Goal: Navigation & Orientation: Understand site structure

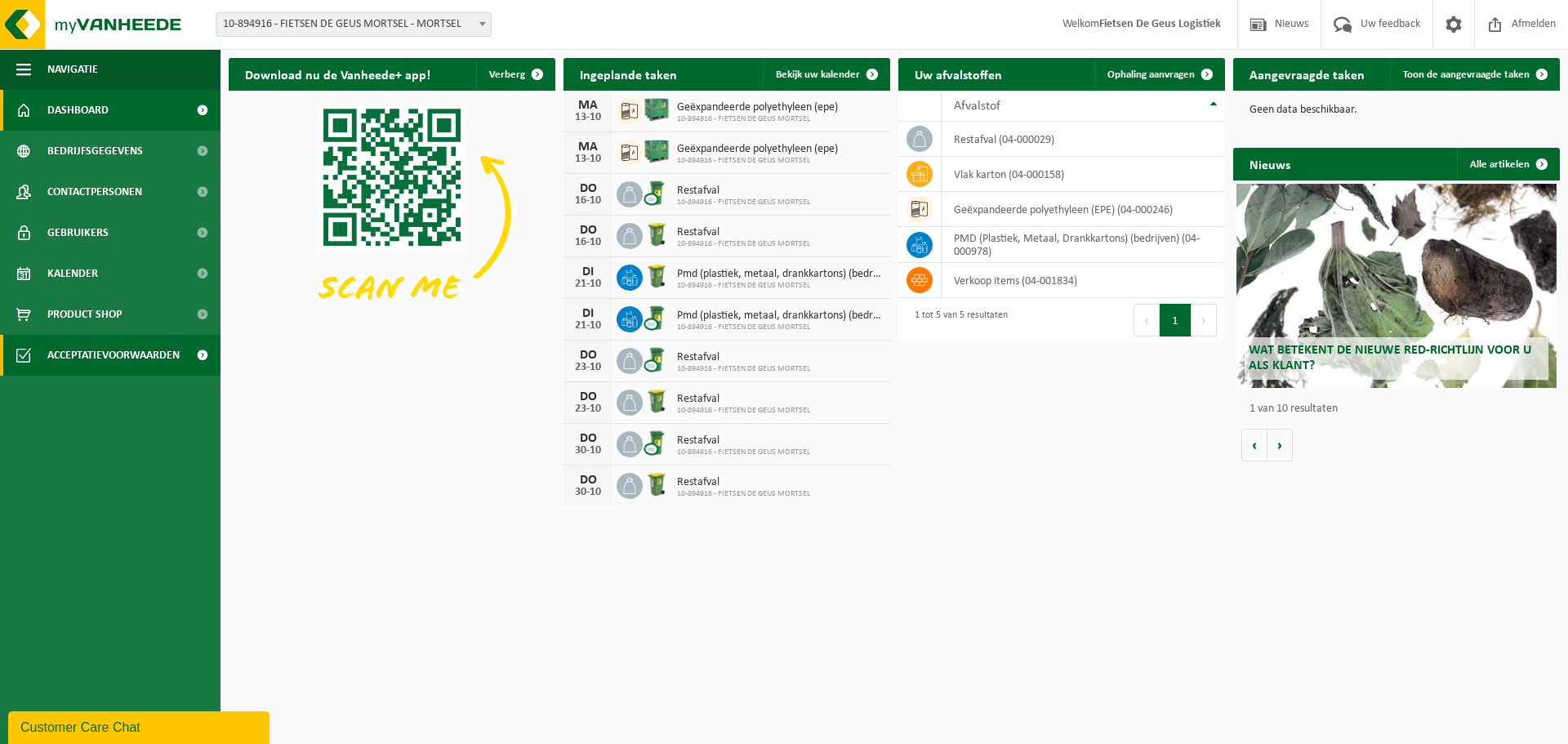
click at [84, 353] on span "Acceptatievoorwaarden" at bounding box center [114, 354] width 132 height 41
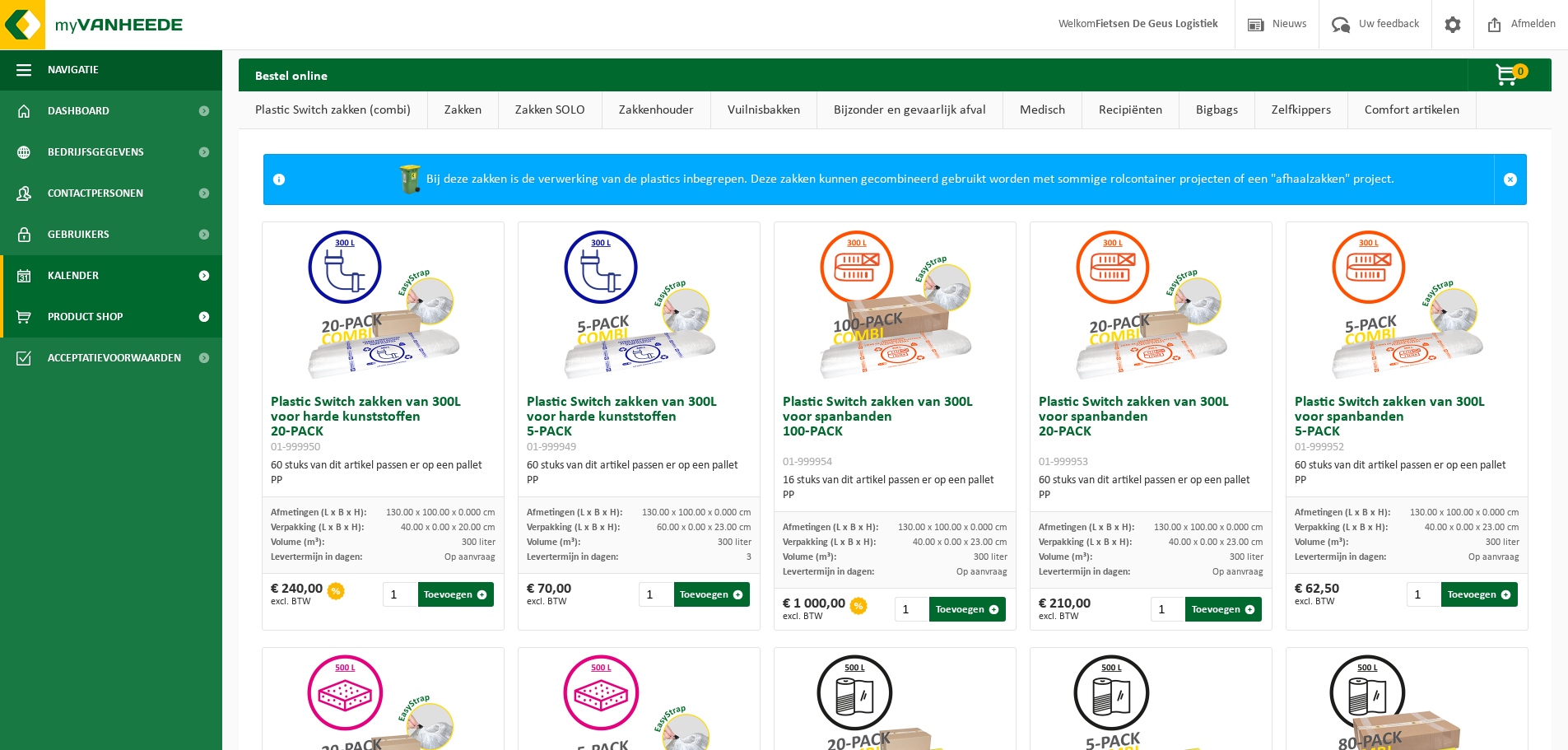
click at [82, 284] on span "Kalender" at bounding box center [73, 275] width 51 height 41
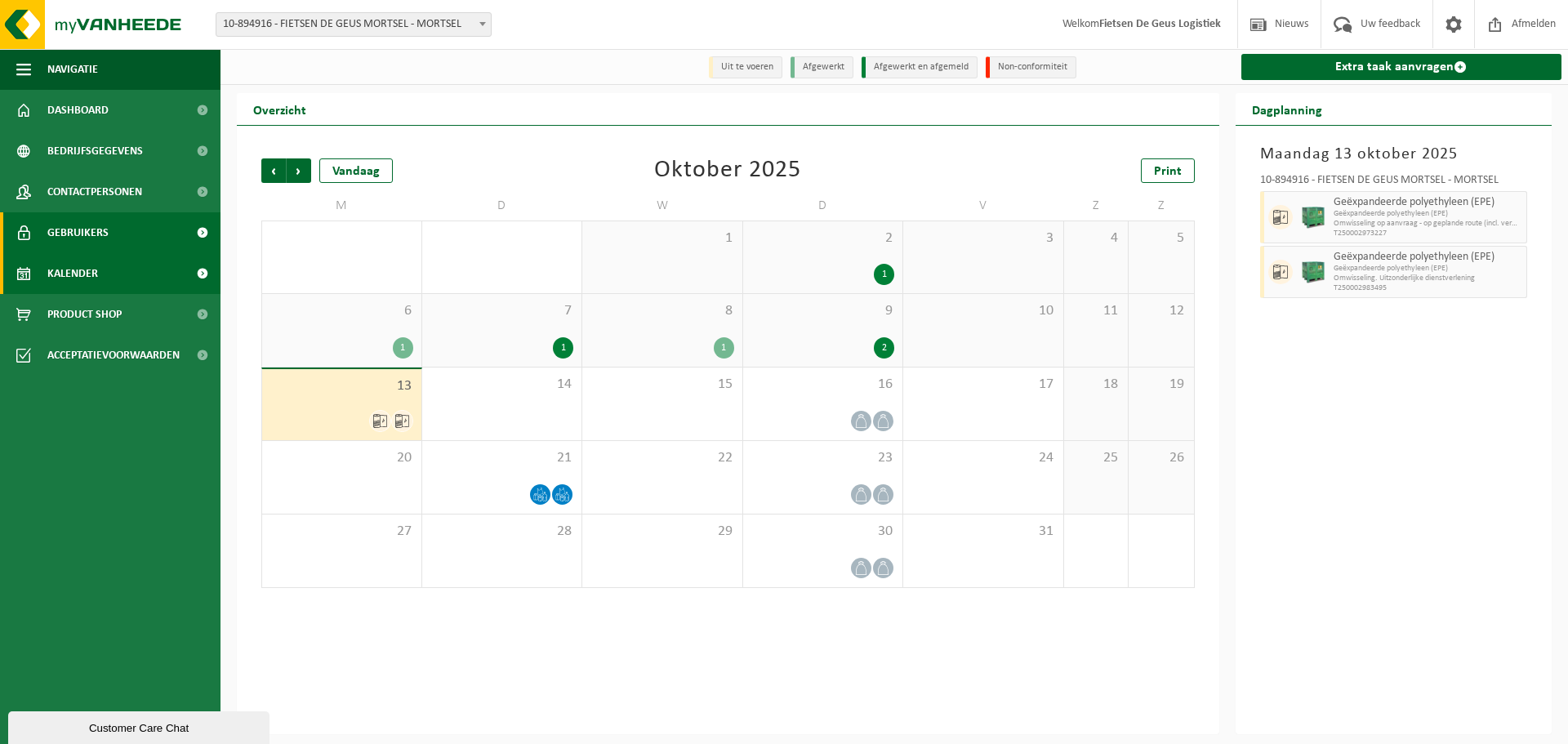
click at [75, 240] on span "Gebruikers" at bounding box center [78, 232] width 61 height 41
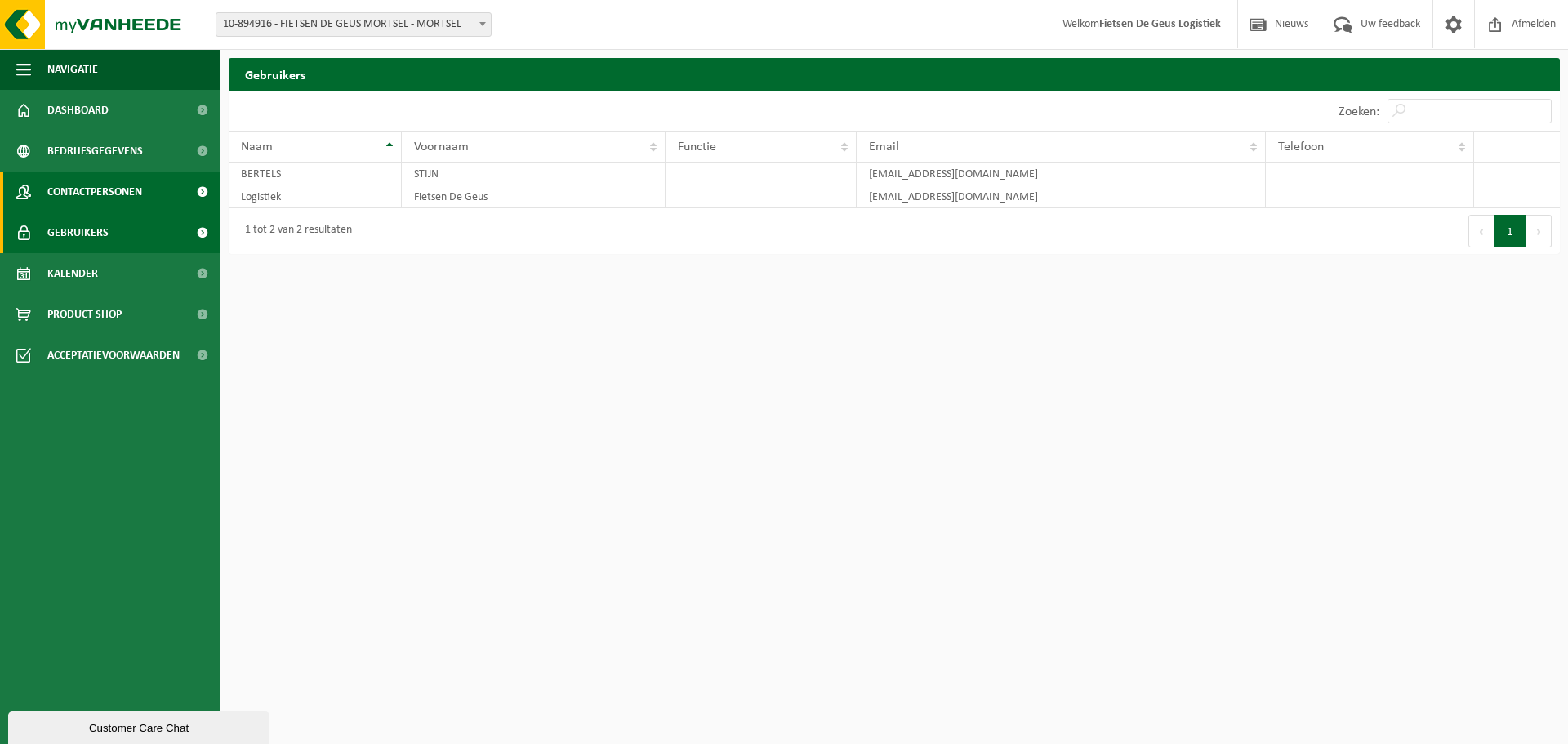
click at [81, 194] on span "Contactpersonen" at bounding box center [95, 191] width 95 height 41
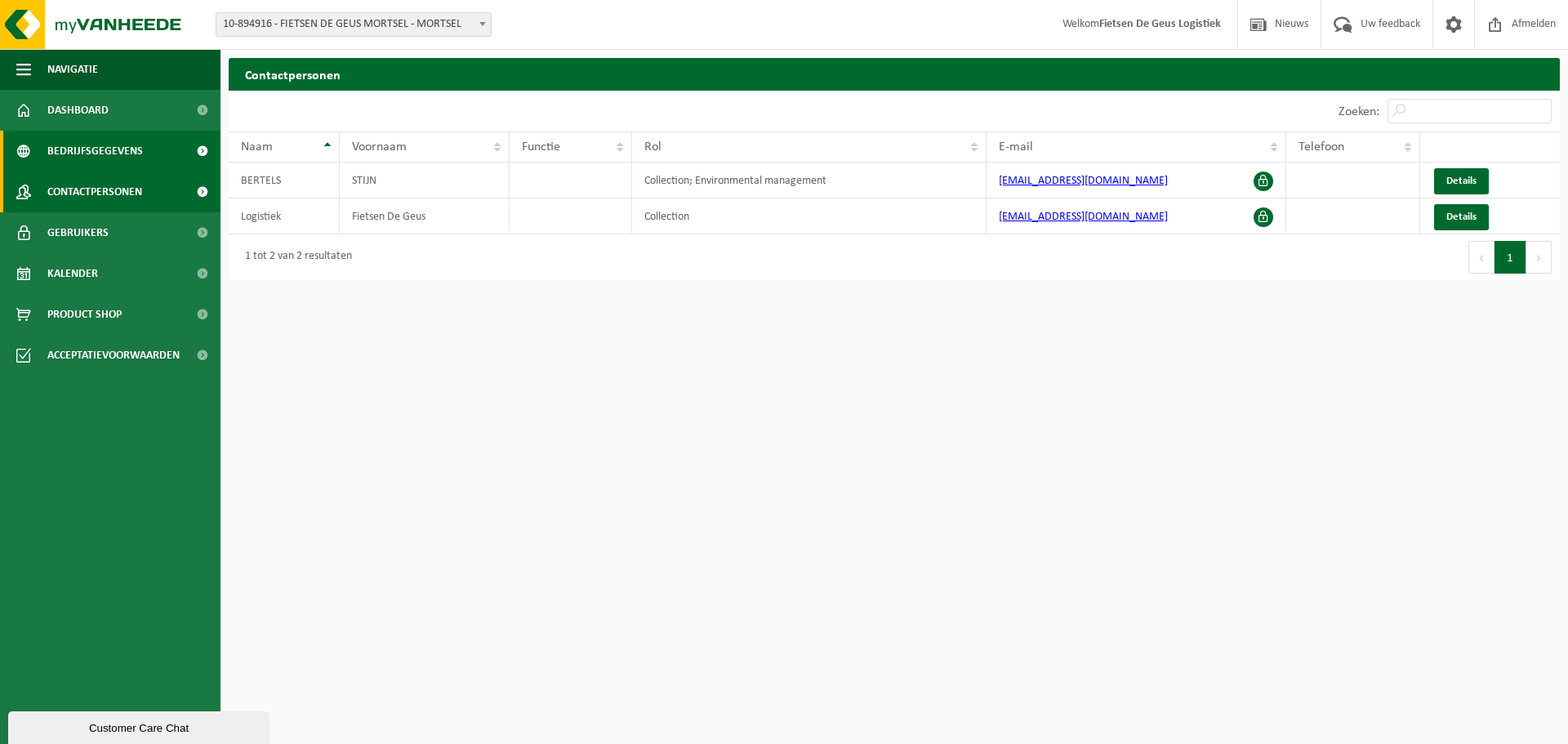
click at [111, 157] on span "Bedrijfsgegevens" at bounding box center [96, 151] width 96 height 41
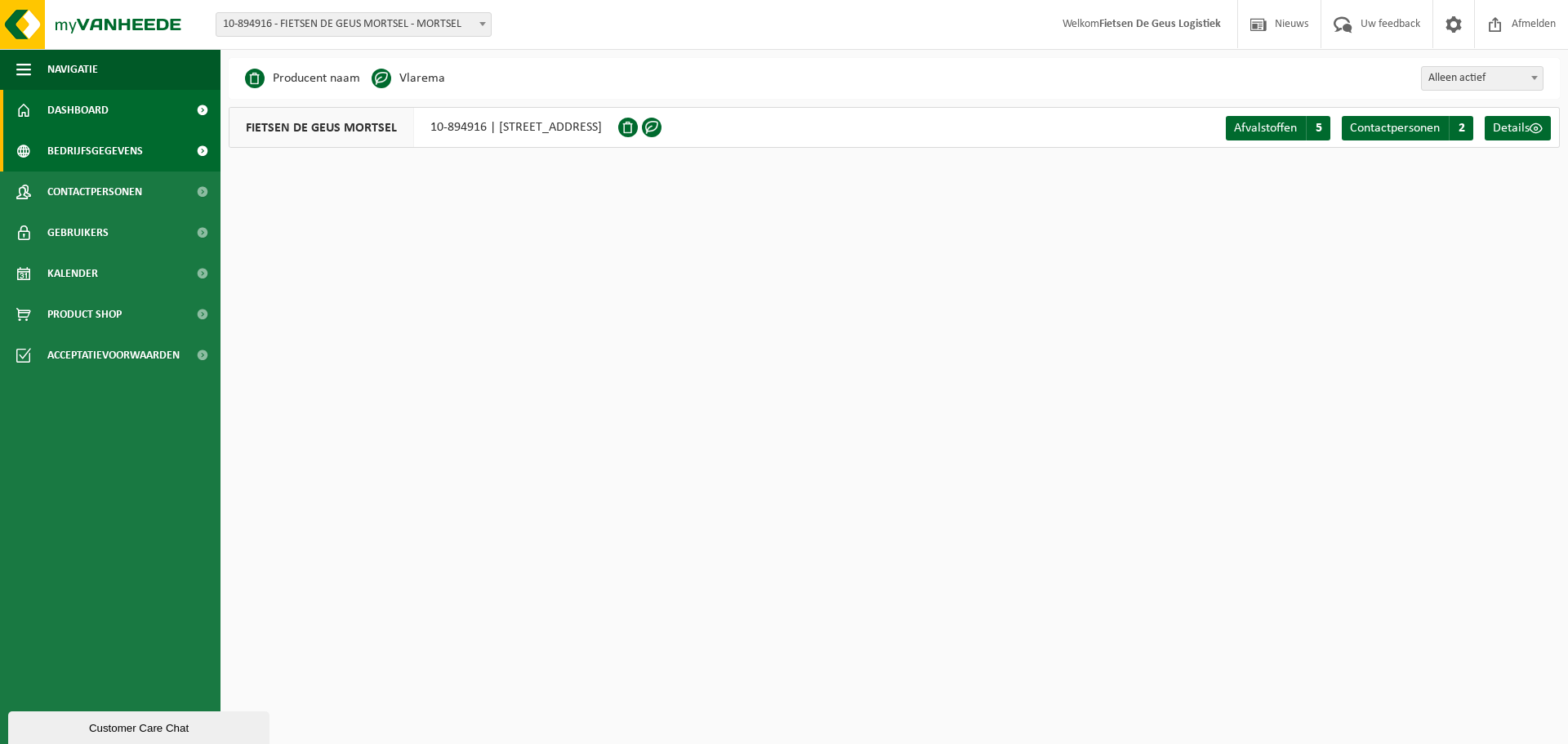
click at [97, 122] on span "Dashboard" at bounding box center [78, 110] width 61 height 41
